Goal: Book appointment/travel/reservation

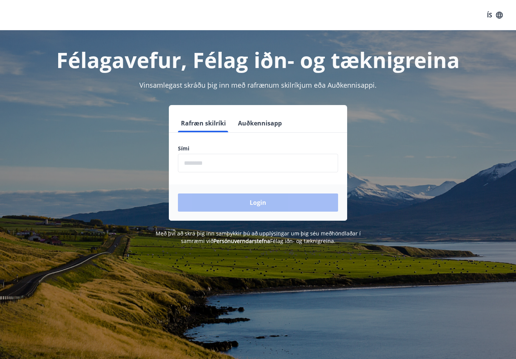
click at [275, 162] on input "phone" at bounding box center [258, 163] width 160 height 18
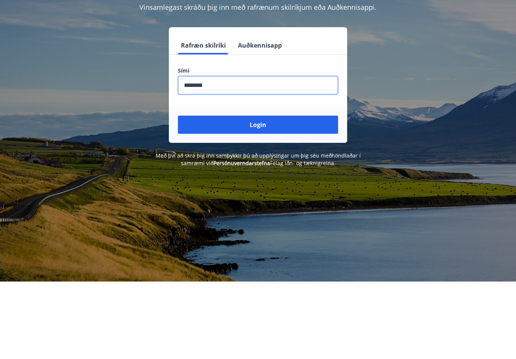
type input "********"
click at [278, 193] on button "Login" at bounding box center [258, 202] width 160 height 18
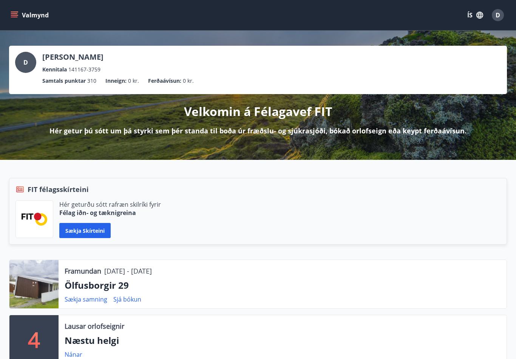
click at [14, 12] on icon "menu" at bounding box center [15, 12] width 8 height 1
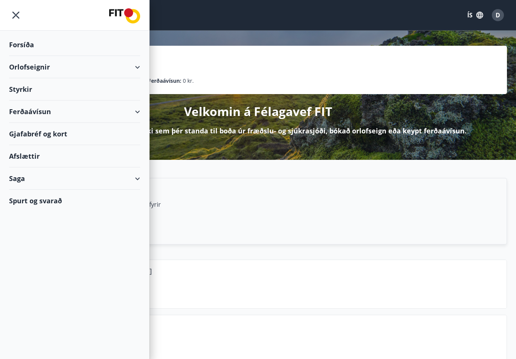
click at [139, 113] on div "Ferðaávísun" at bounding box center [74, 111] width 131 height 22
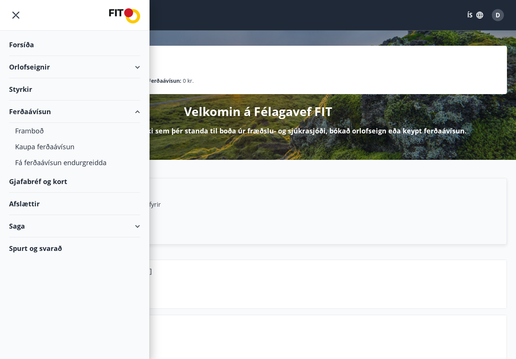
click at [137, 67] on div "Orlofseignir" at bounding box center [74, 67] width 131 height 22
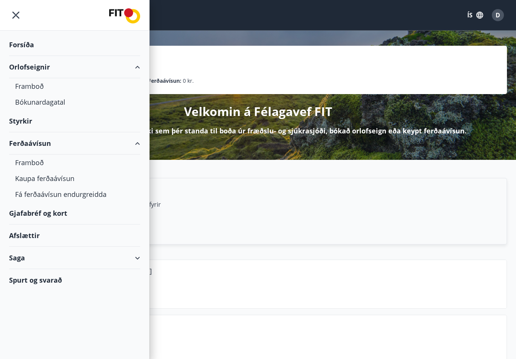
click at [61, 104] on div "Bókunardagatal" at bounding box center [74, 102] width 119 height 16
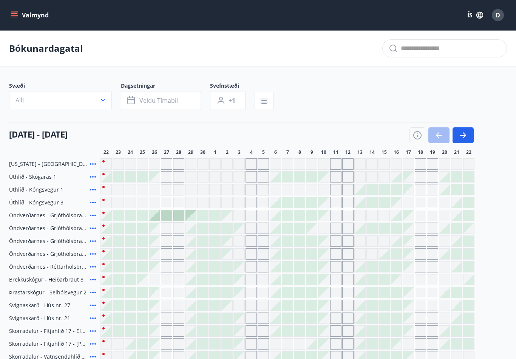
click at [465, 137] on icon "button" at bounding box center [462, 135] width 9 height 9
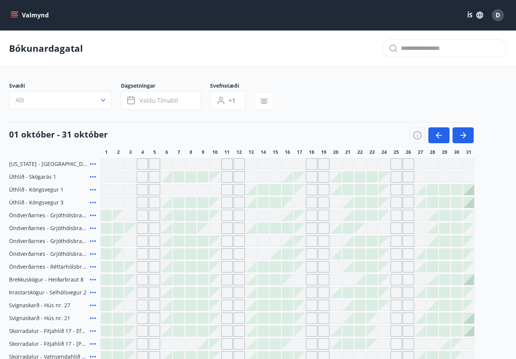
click at [467, 136] on button "button" at bounding box center [462, 135] width 21 height 16
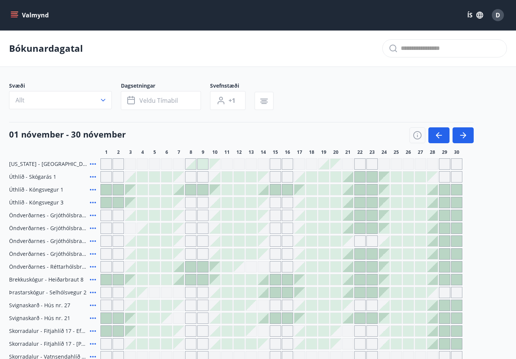
click at [468, 139] on button "button" at bounding box center [462, 135] width 21 height 16
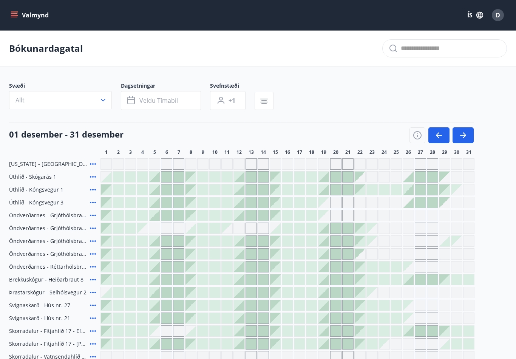
click at [468, 137] on button "button" at bounding box center [462, 135] width 21 height 16
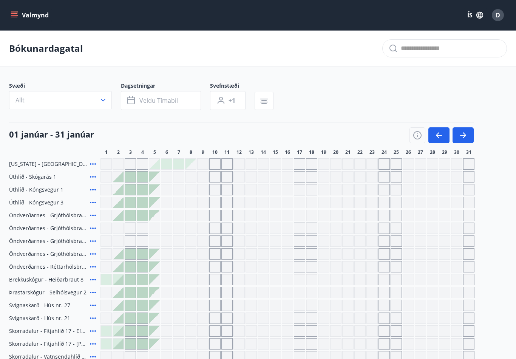
click at [468, 137] on button "button" at bounding box center [462, 135] width 21 height 16
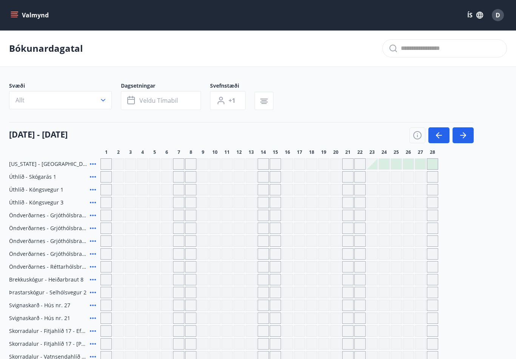
click at [470, 138] on button "button" at bounding box center [462, 135] width 21 height 16
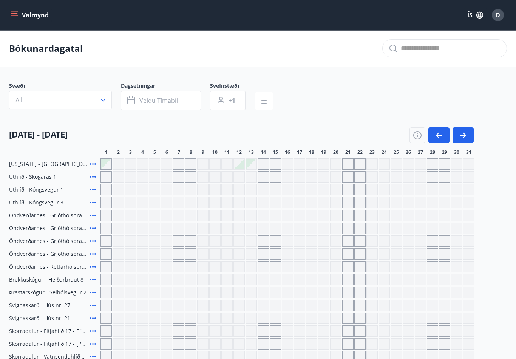
click at [465, 139] on icon "button" at bounding box center [462, 135] width 9 height 9
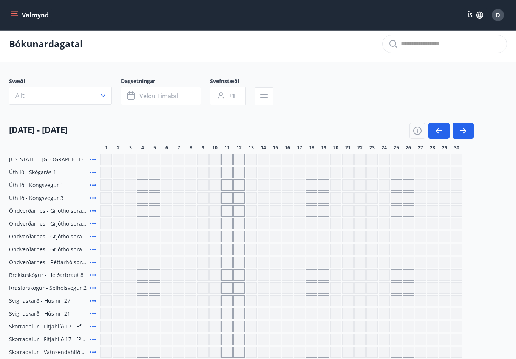
scroll to position [2, 0]
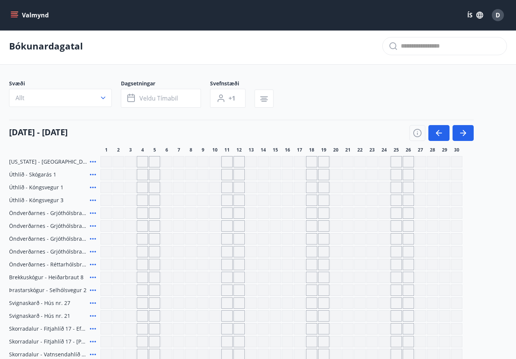
click at [183, 99] on button "Veldu tímabil" at bounding box center [161, 98] width 80 height 19
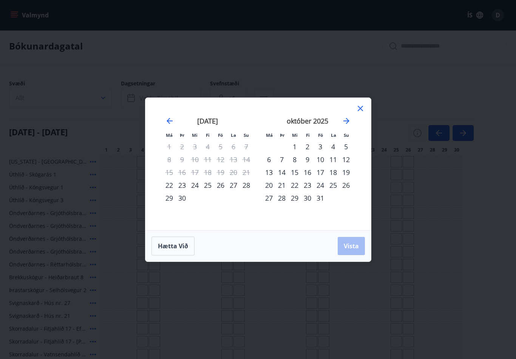
click at [349, 123] on icon "Move forward to switch to the next month." at bounding box center [346, 120] width 9 height 9
click at [345, 125] on icon "Move forward to switch to the next month." at bounding box center [346, 120] width 9 height 9
click at [347, 125] on icon "Move forward to switch to the next month." at bounding box center [346, 120] width 9 height 9
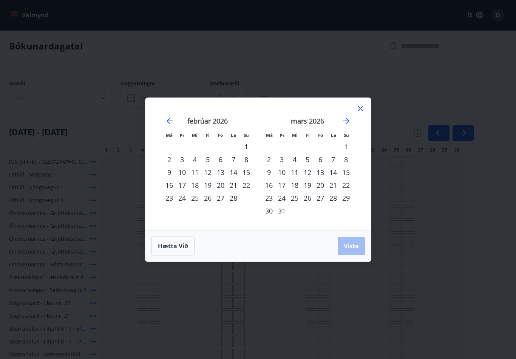
click at [348, 125] on icon "Move forward to switch to the next month." at bounding box center [346, 120] width 9 height 9
click at [297, 152] on div "1" at bounding box center [294, 146] width 13 height 13
click at [273, 163] on div "6" at bounding box center [268, 159] width 13 height 13
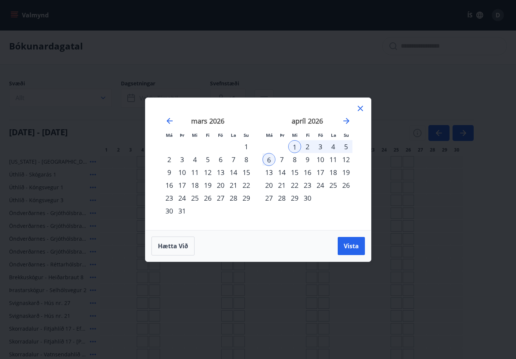
click at [353, 250] on span "Vista" at bounding box center [350, 246] width 15 height 8
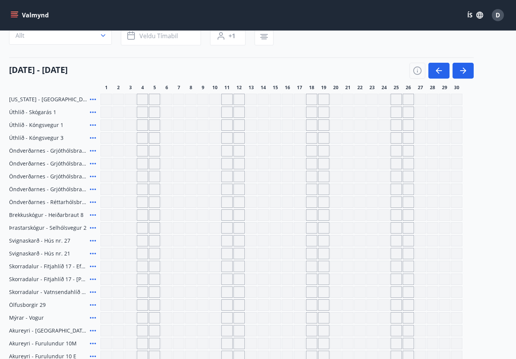
scroll to position [64, 0]
click at [94, 192] on icon at bounding box center [92, 189] width 9 height 9
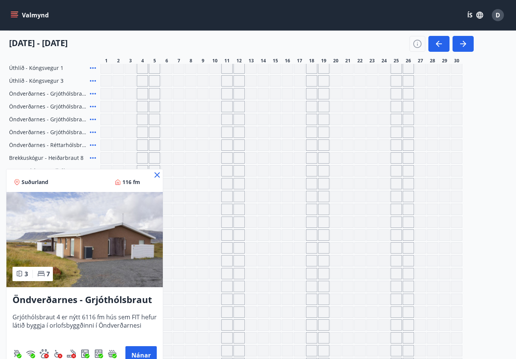
scroll to position [129, 0]
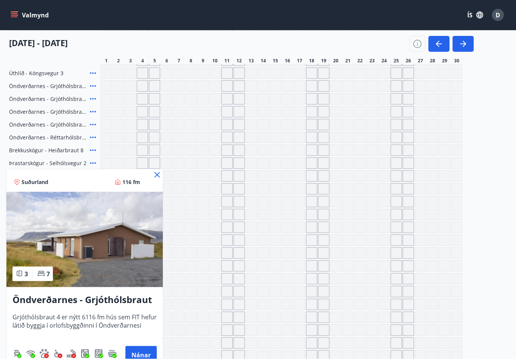
click at [71, 99] on div at bounding box center [258, 179] width 516 height 359
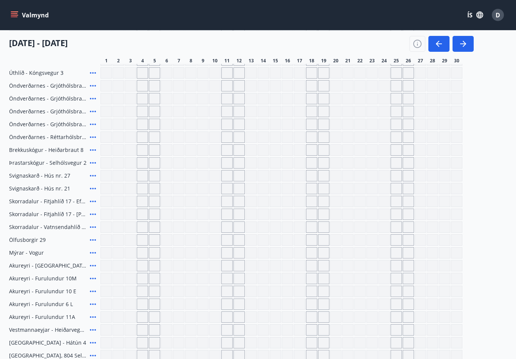
scroll to position [129, 0]
click at [96, 98] on icon at bounding box center [92, 98] width 9 height 9
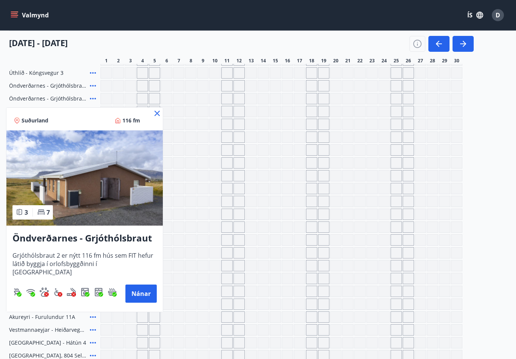
click at [144, 292] on button "Nánar" at bounding box center [140, 293] width 31 height 18
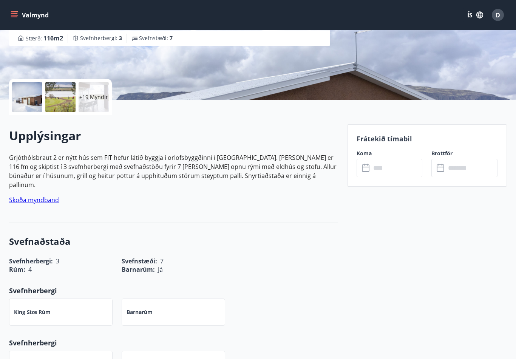
scroll to position [134, 0]
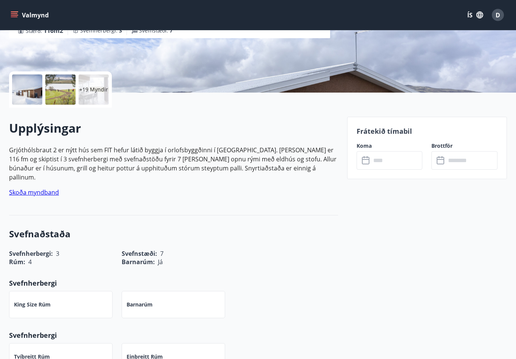
click at [34, 92] on div at bounding box center [27, 90] width 30 height 30
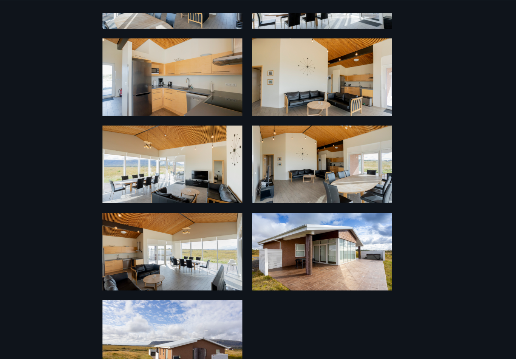
scroll to position [0, 0]
